Goal: Use online tool/utility

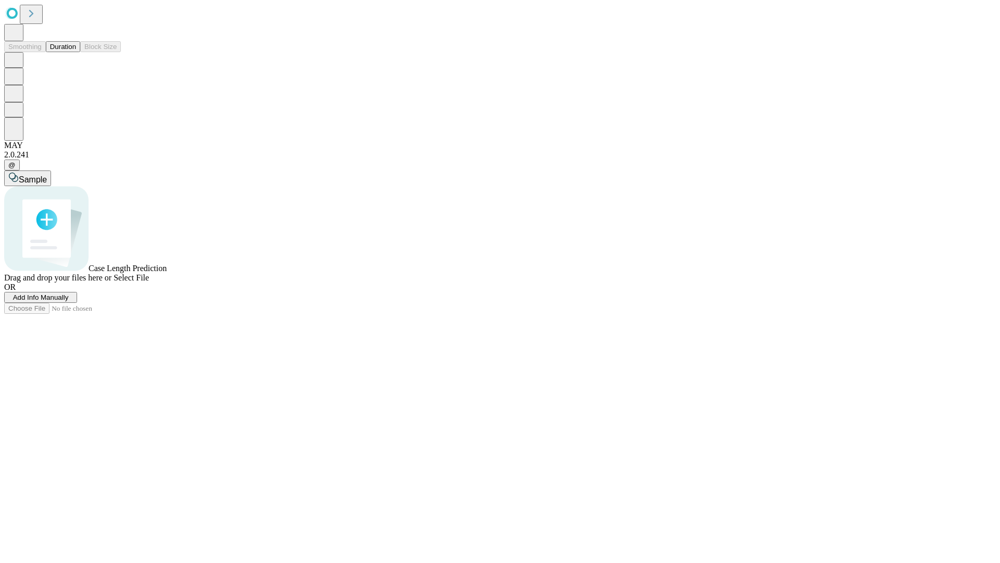
click at [76, 52] on button "Duration" at bounding box center [63, 46] width 34 height 11
click at [47, 175] on span "Sample" at bounding box center [33, 179] width 28 height 9
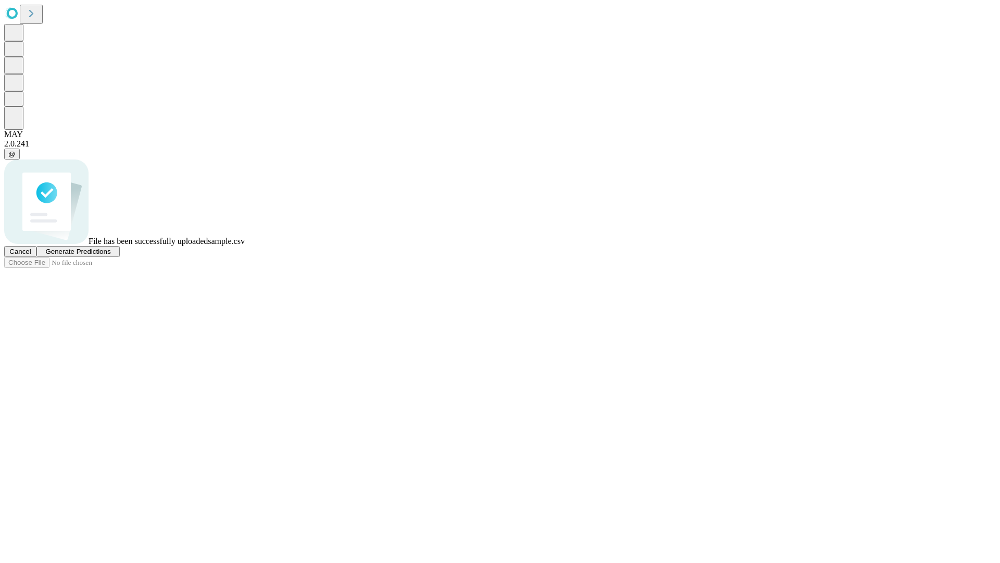
click at [110, 255] on span "Generate Predictions" at bounding box center [77, 251] width 65 height 8
